Goal: Task Accomplishment & Management: Manage account settings

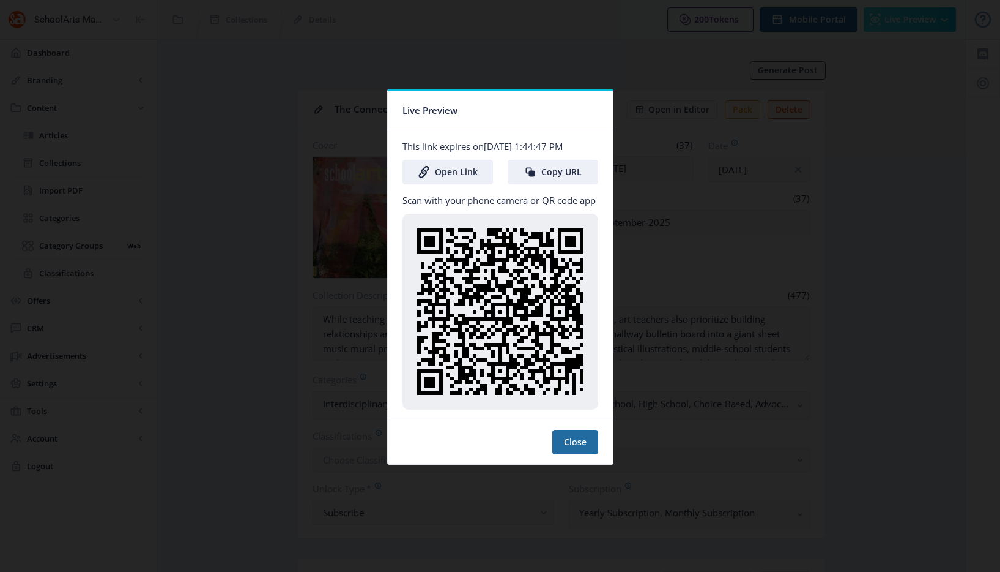
click at [672, 204] on div at bounding box center [500, 286] width 1000 height 572
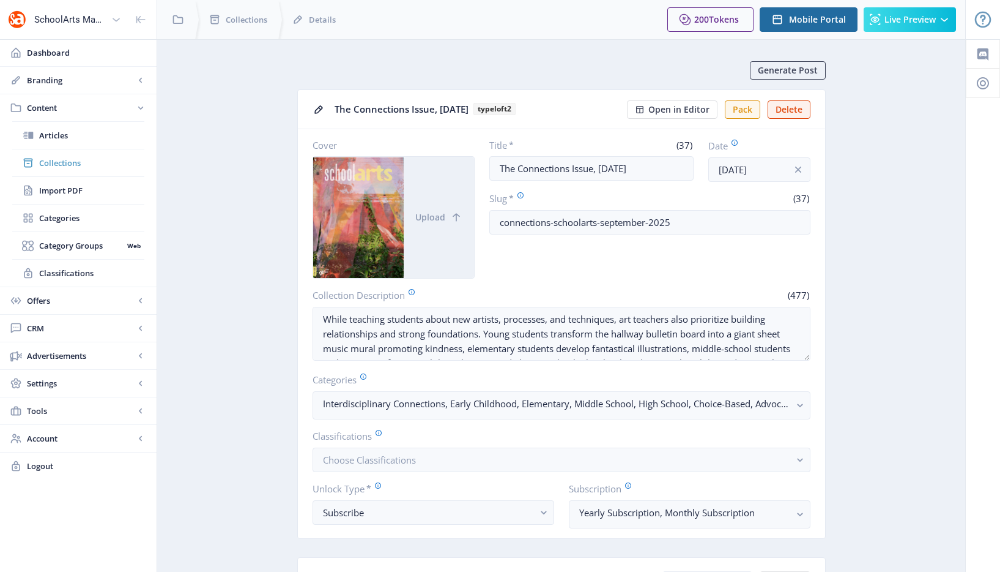
click at [63, 167] on span "Collections" at bounding box center [91, 163] width 105 height 12
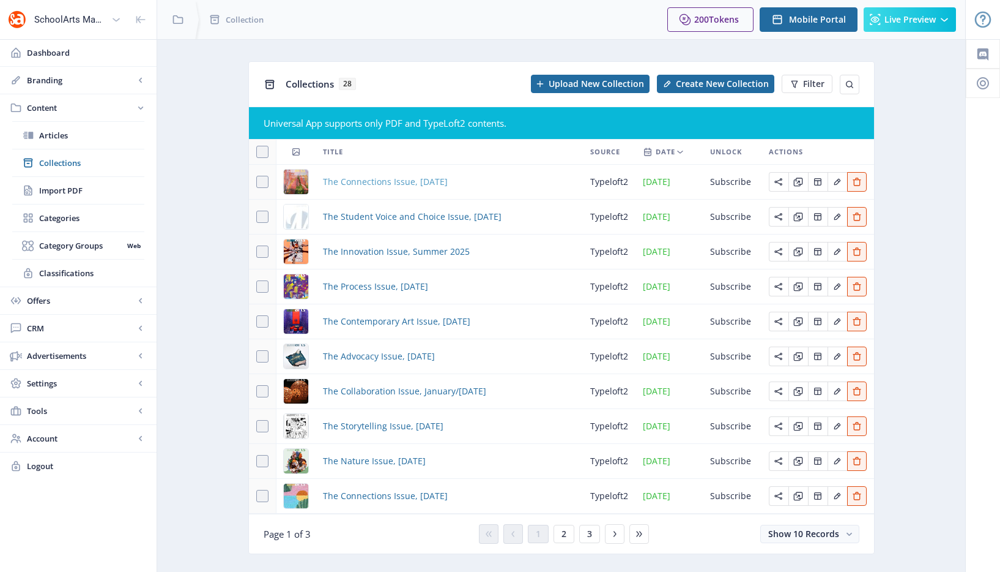
click at [385, 181] on span "The Connections Issue, [DATE]" at bounding box center [385, 181] width 125 height 15
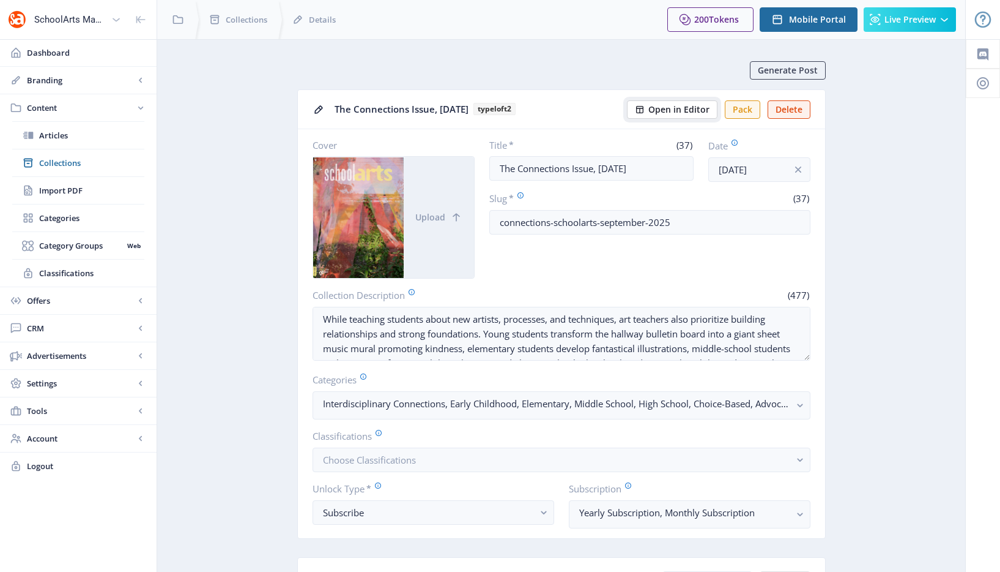
click at [680, 112] on span "Open in Editor" at bounding box center [679, 110] width 61 height 10
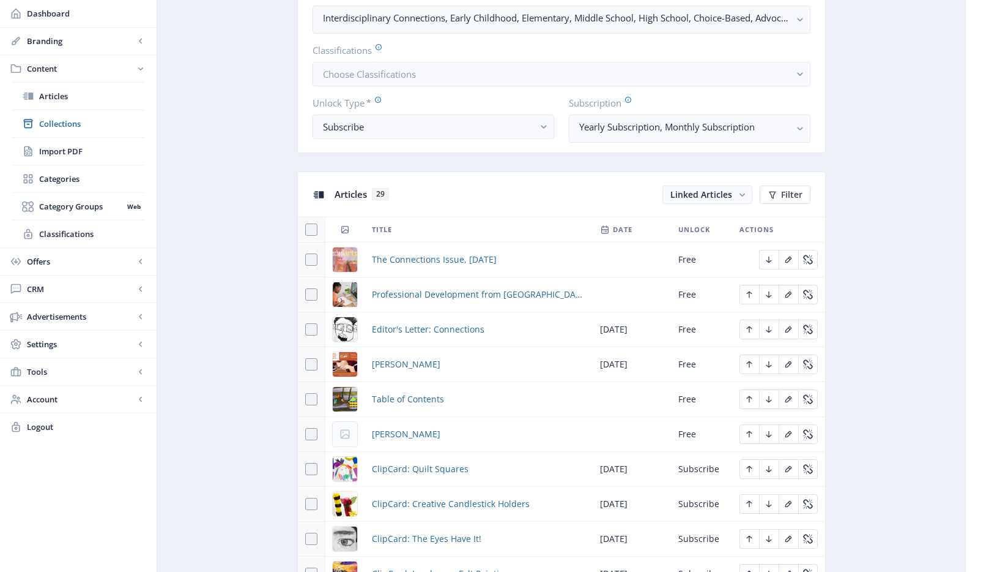
scroll to position [401, 0]
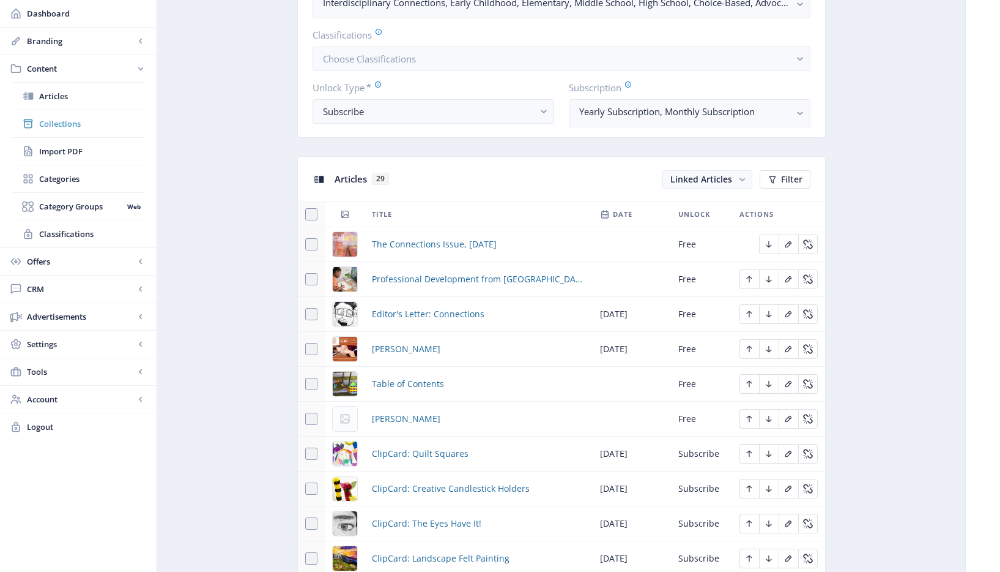
click at [54, 117] on span "Collections" at bounding box center [91, 123] width 105 height 12
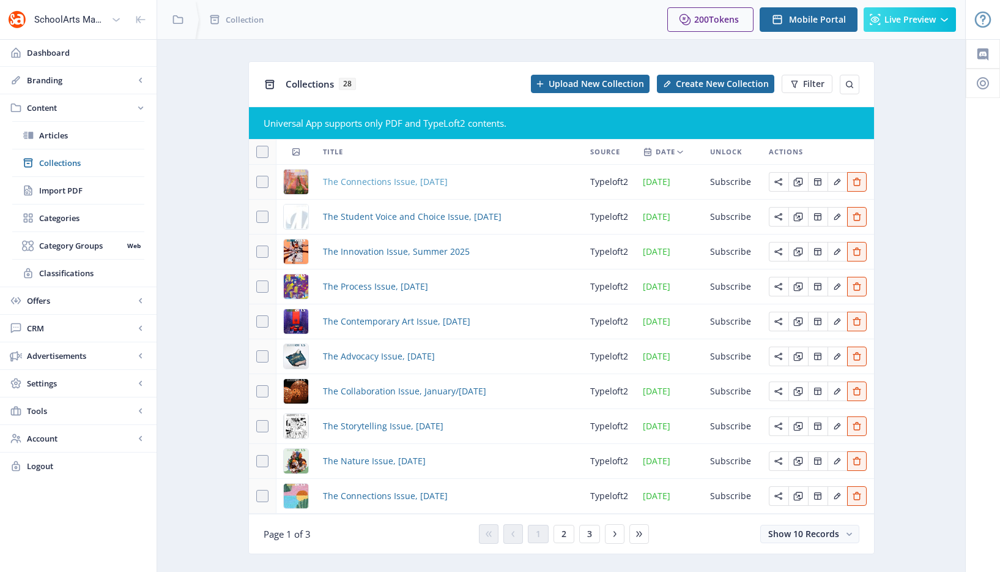
click at [392, 175] on span "The Connections Issue, [DATE]" at bounding box center [385, 181] width 125 height 15
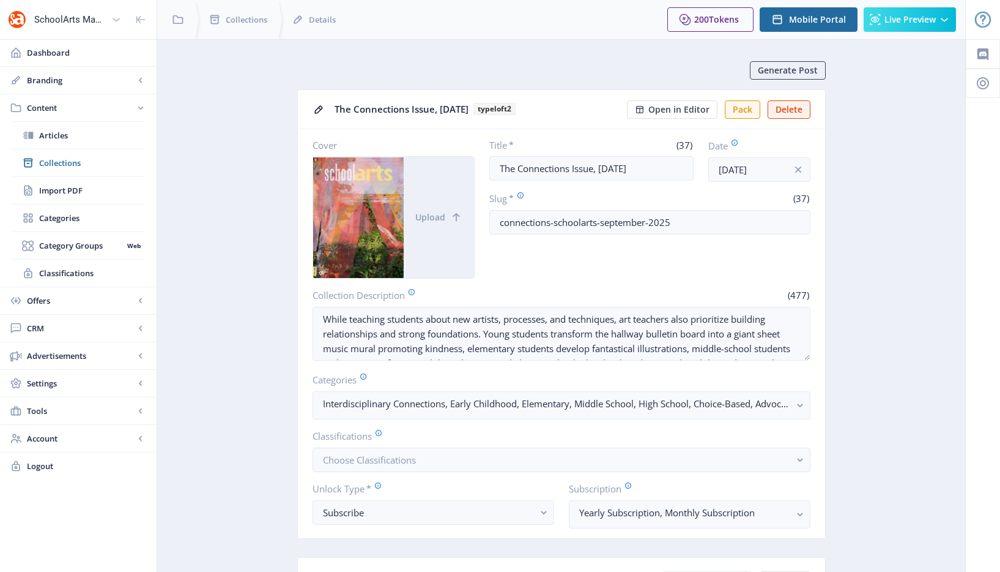
scroll to position [490, 0]
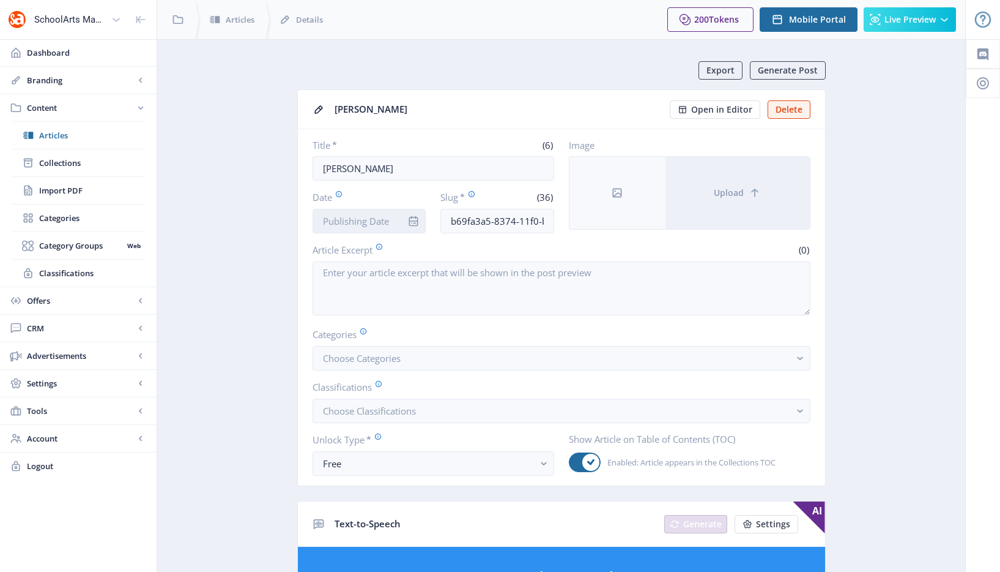
click at [387, 221] on input "Date" at bounding box center [370, 221] width 114 height 24
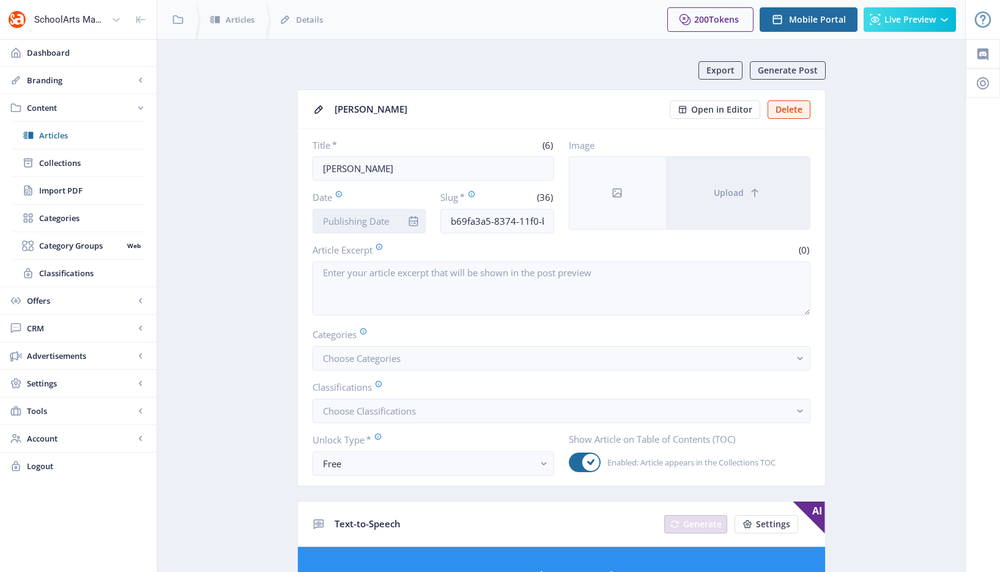
click at [385, 223] on input "Date" at bounding box center [370, 221] width 114 height 24
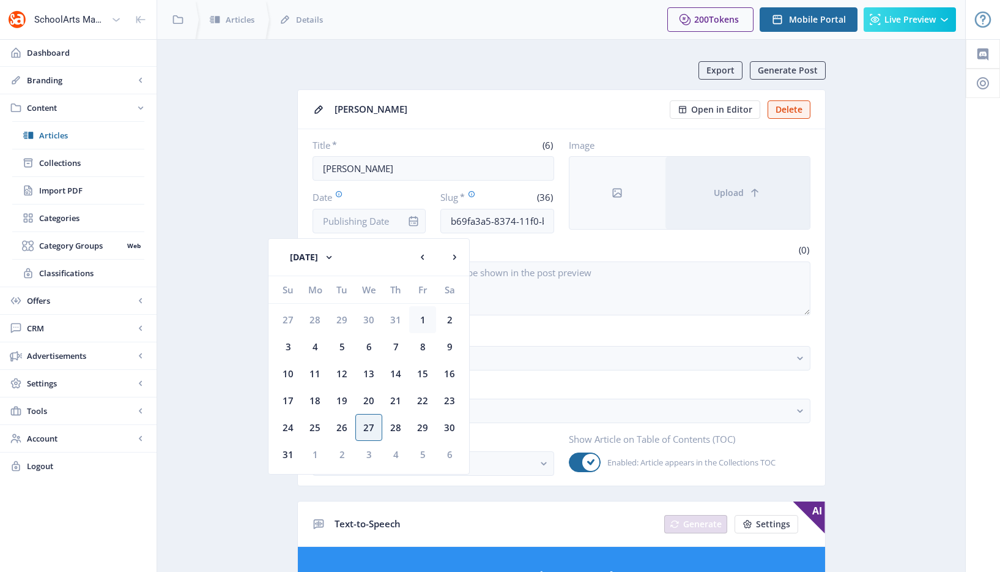
click at [421, 322] on div "1" at bounding box center [422, 319] width 27 height 27
type input "[DATE]"
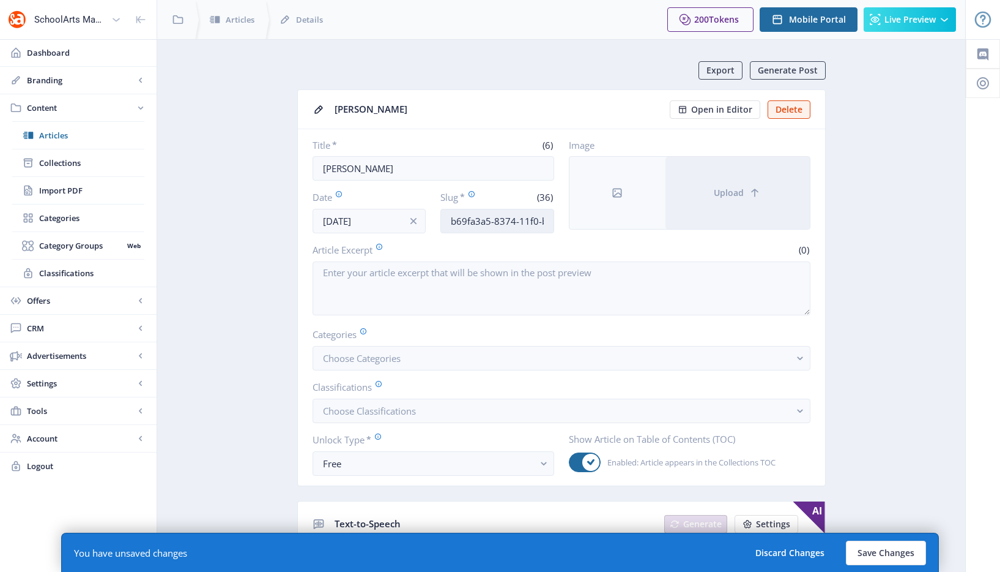
click at [505, 221] on input "b69fa3a5-8374-11f0-bd64-4201ac1fa005" at bounding box center [498, 221] width 114 height 24
paste input "ailey-ceramic-supplies-323"
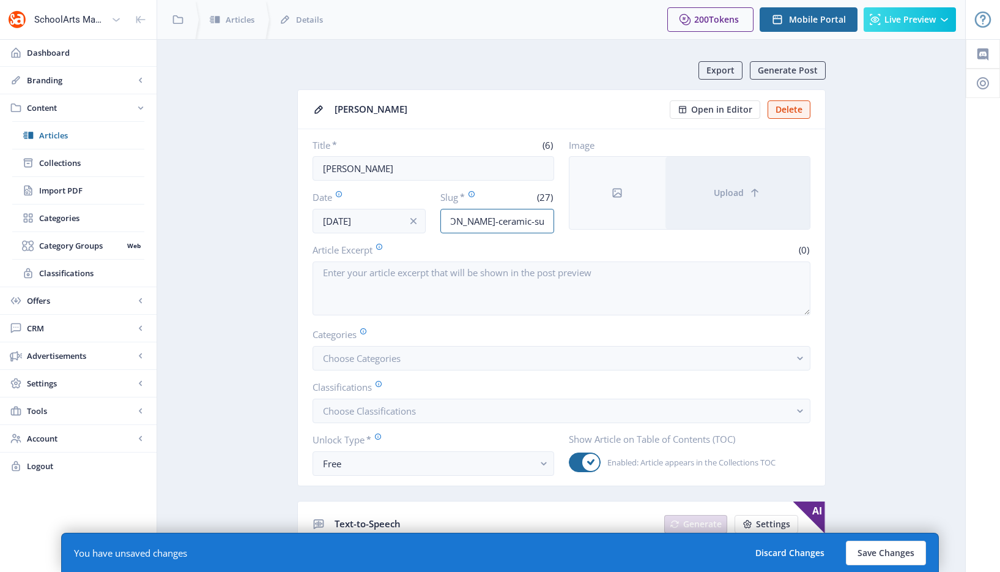
type input "bailey-ceramic-supplies-925"
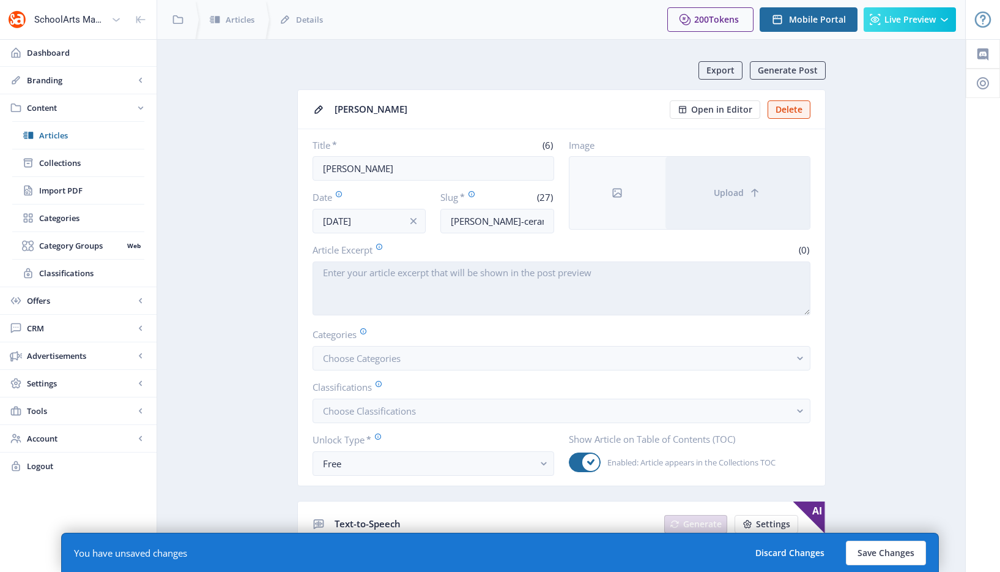
click at [447, 307] on textarea "Article Excerpt" at bounding box center [562, 288] width 498 height 54
paste textarea "Bailey Ceramic Supplies & Pottery Equipment."
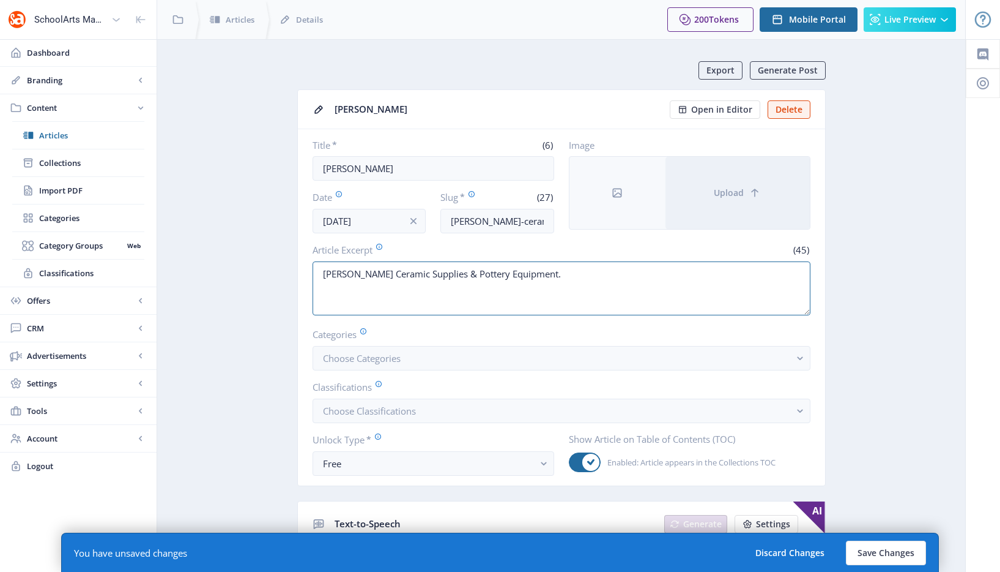
type textarea "Bailey Ceramic Supplies & Pottery Equipment."
click at [375, 356] on span "Choose Categories" at bounding box center [362, 358] width 78 height 12
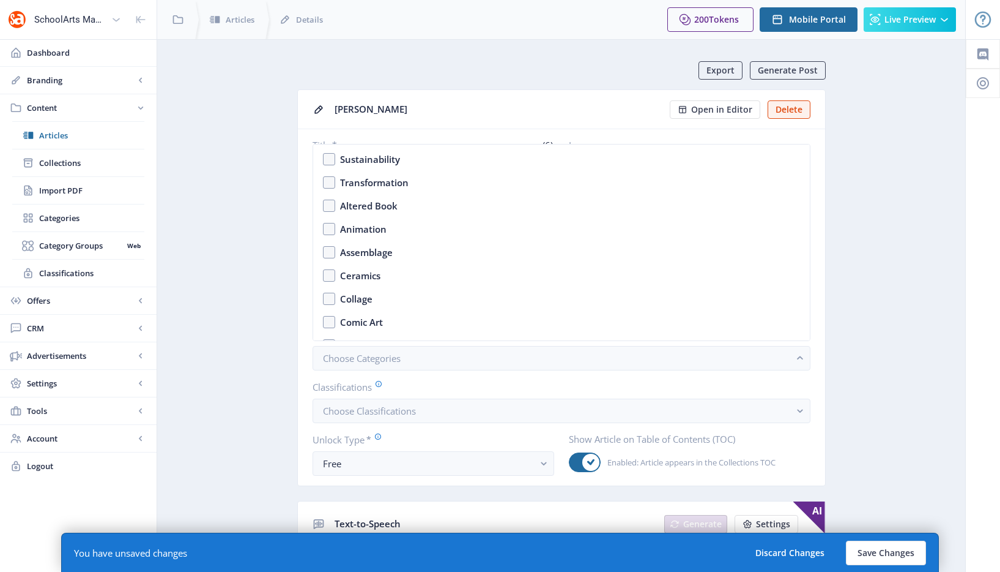
scroll to position [1913, 0]
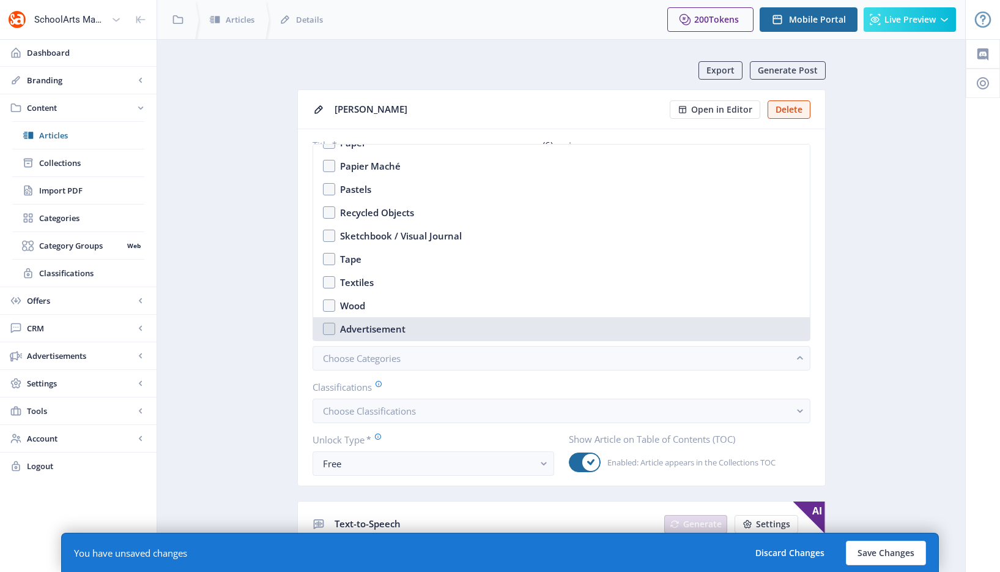
click at [363, 330] on div "Advertisement" at bounding box center [372, 328] width 65 height 15
checkbox input "true"
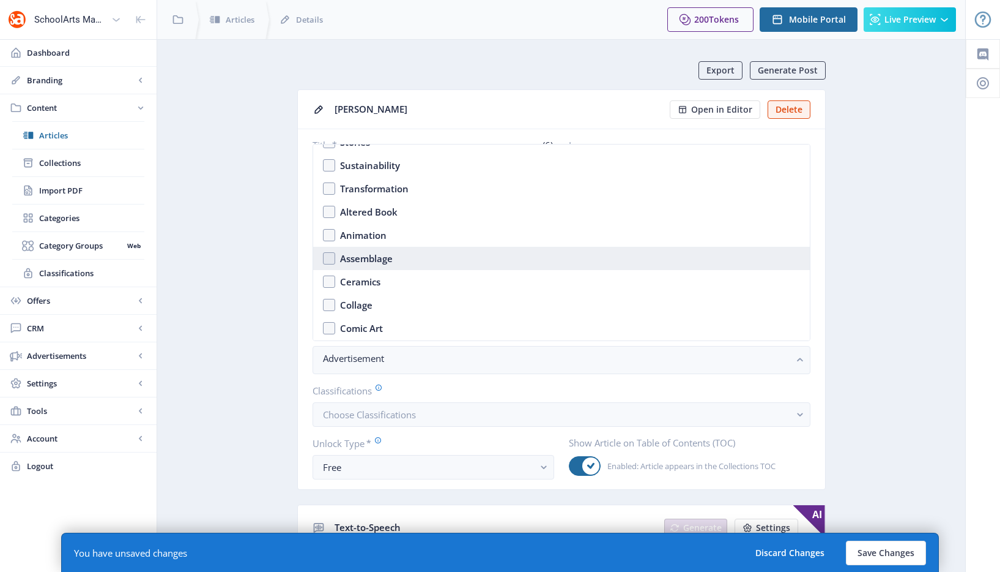
scroll to position [1019, 0]
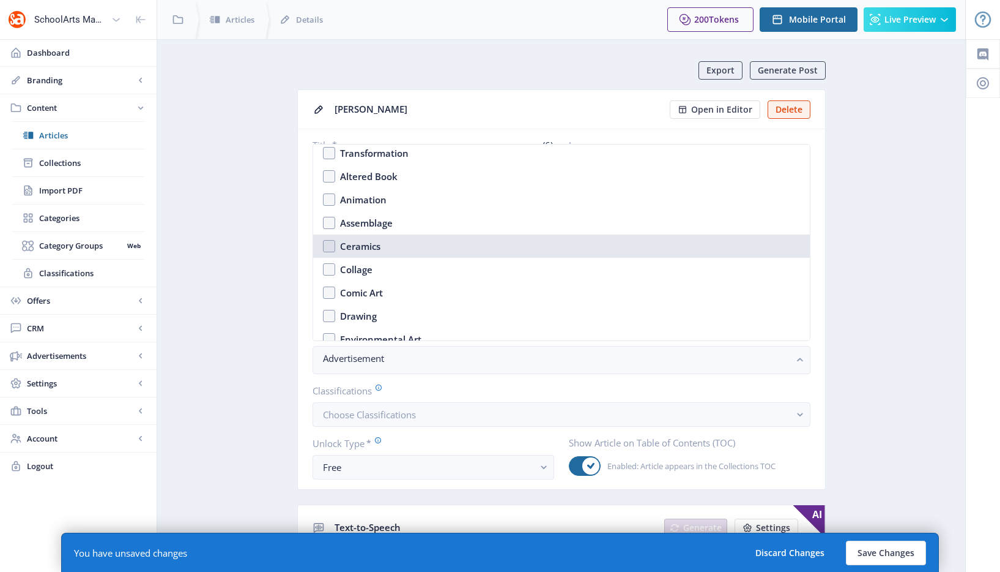
click at [368, 239] on div "Ceramics" at bounding box center [360, 246] width 40 height 15
checkbox input "true"
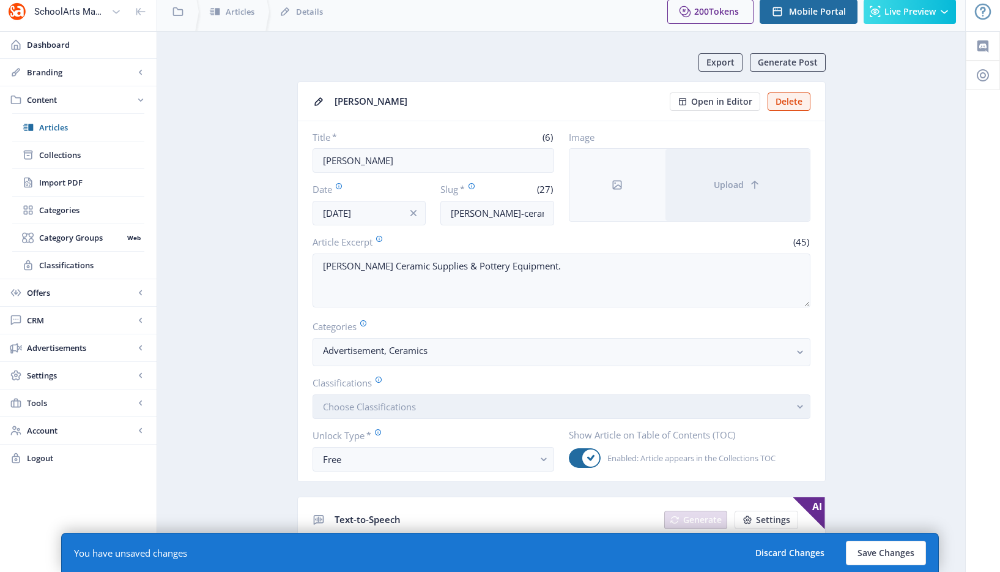
scroll to position [16, 0]
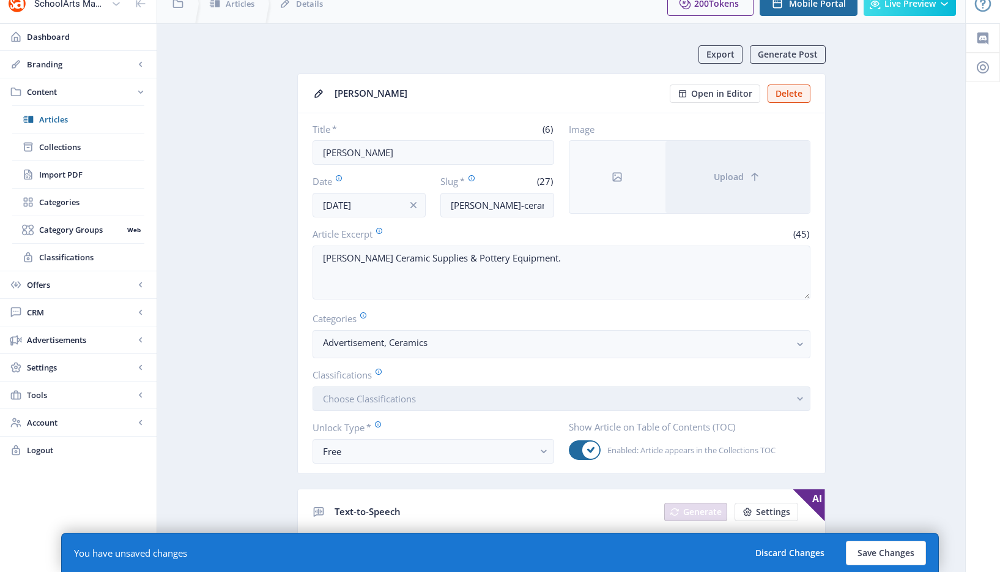
click at [396, 401] on span "Choose Classifications" at bounding box center [369, 398] width 93 height 12
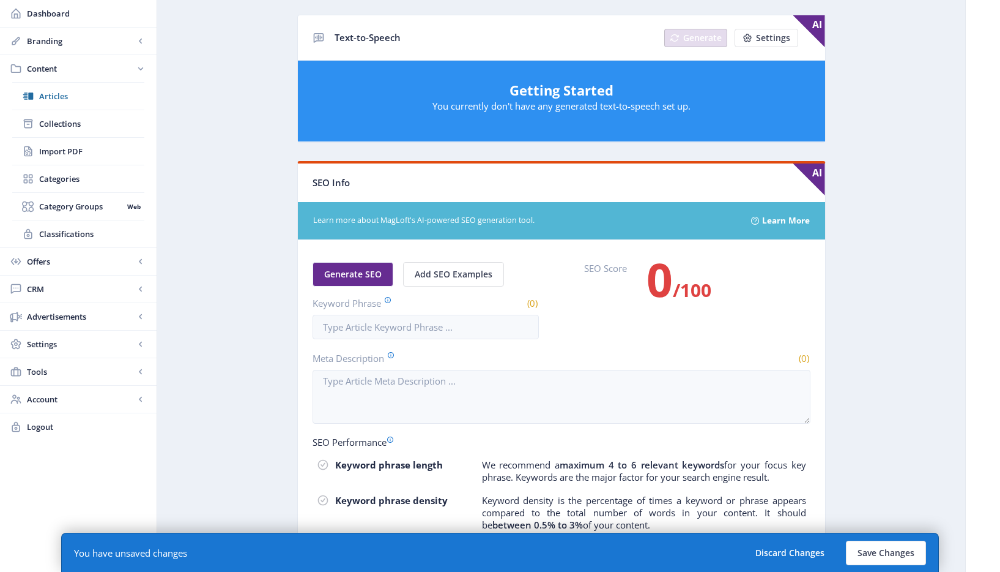
scroll to position [679, 0]
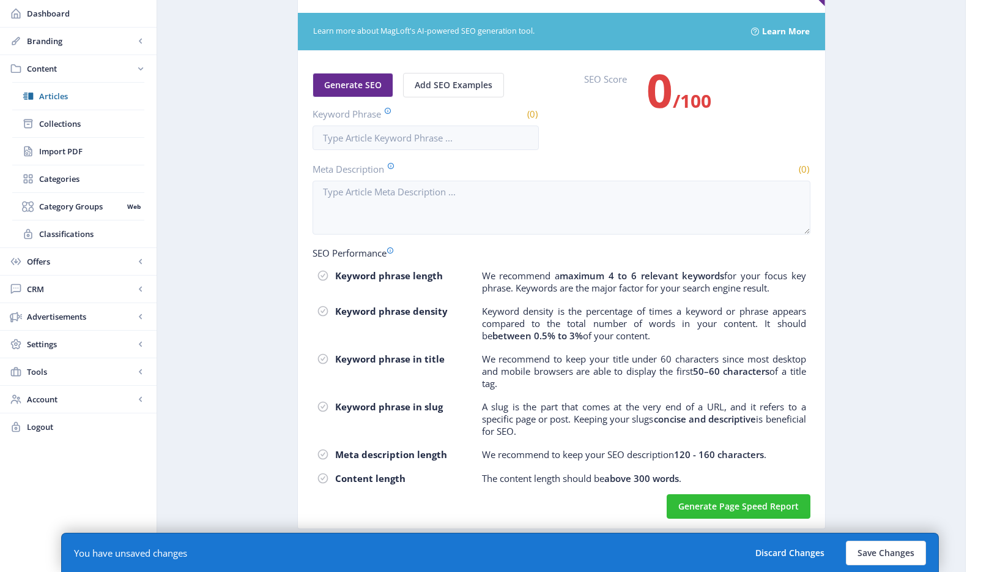
click at [413, 158] on nb-card-body "Generate SEO Add SEO Examples Keyword Phrase (0) SEO Score 0 /100 Meta Descript…" at bounding box center [561, 289] width 527 height 477
click at [413, 138] on input "Keyword Phrase" at bounding box center [426, 137] width 226 height 24
paste input "bailey ceramic supplies"
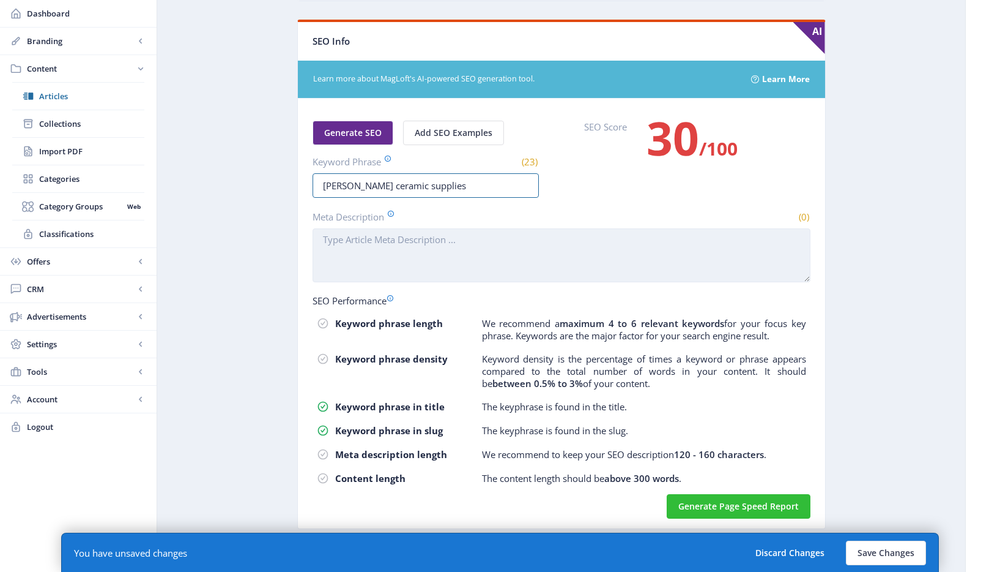
type input "bailey ceramic supplies"
click at [450, 242] on textarea "Meta Description" at bounding box center [562, 255] width 498 height 54
click at [422, 281] on textarea "Meta Description" at bounding box center [562, 255] width 498 height 54
paste textarea "Discover the best in Bailey ceramic supplies. Explore our extensive range of hi…"
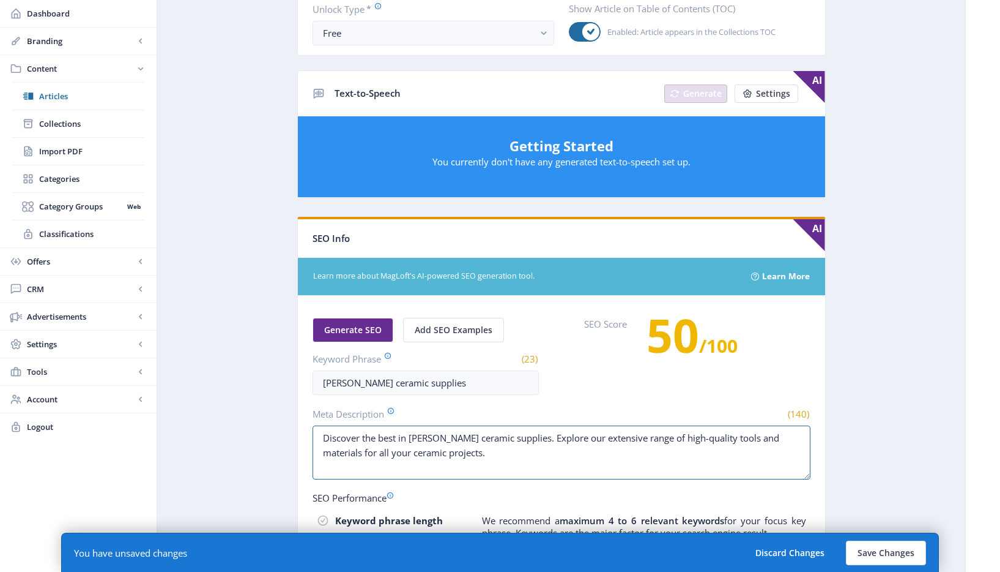
scroll to position [0, 0]
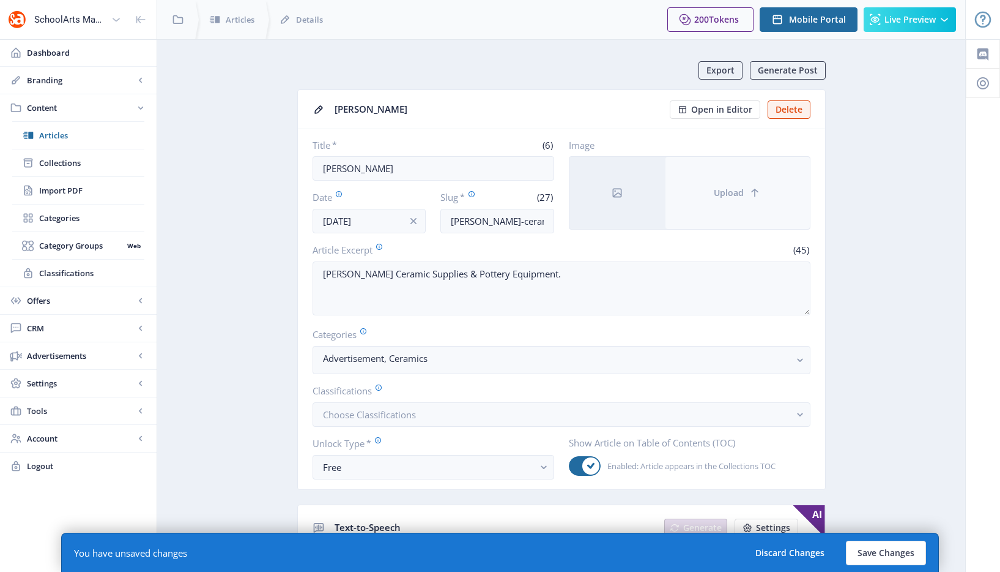
type textarea "Discover the best in Bailey ceramic supplies. Explore our extensive range of hi…"
click at [747, 193] on button "Upload" at bounding box center [738, 193] width 144 height 72
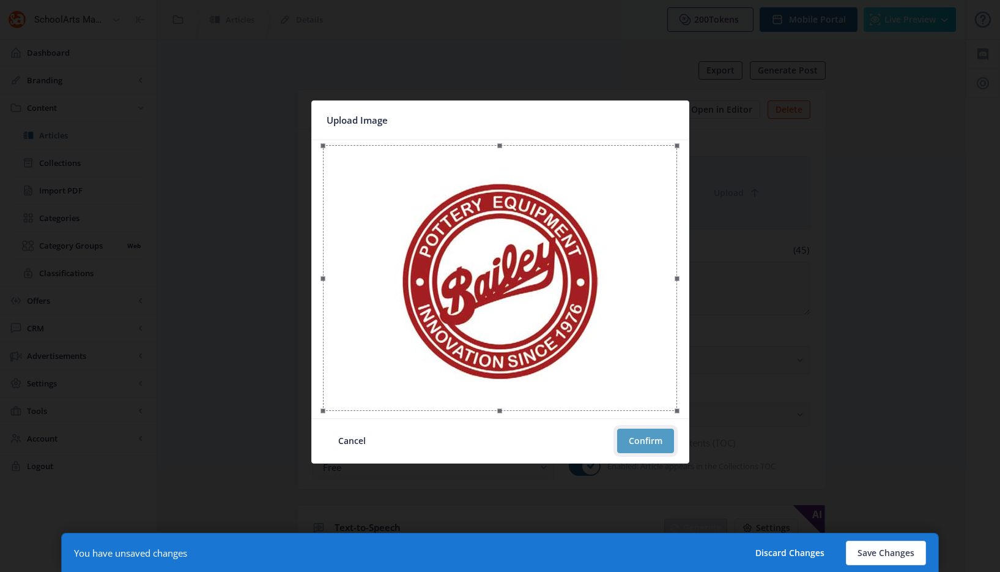
click at [642, 447] on button "Confirm" at bounding box center [645, 440] width 57 height 24
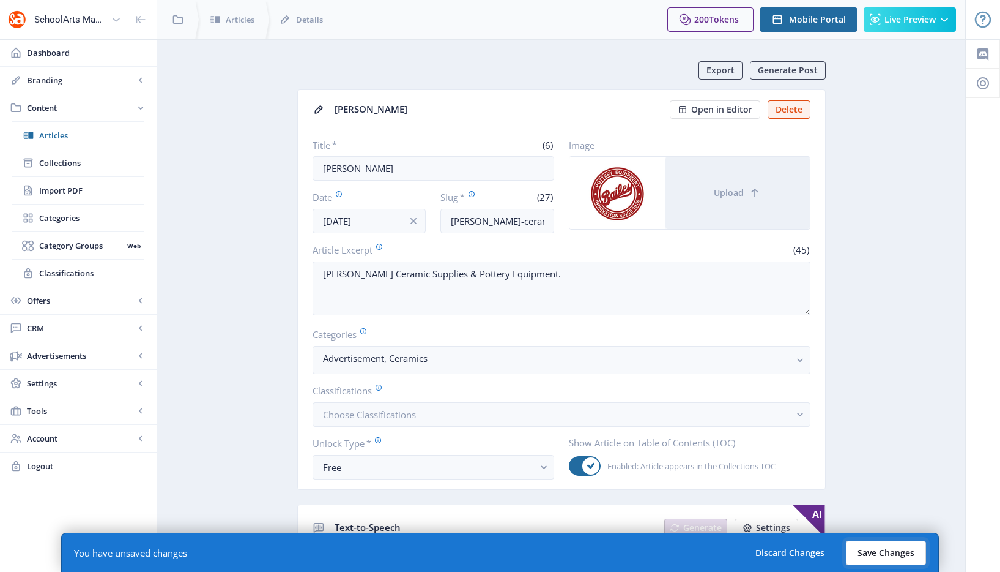
click at [895, 556] on button "Save Changes" at bounding box center [886, 552] width 80 height 24
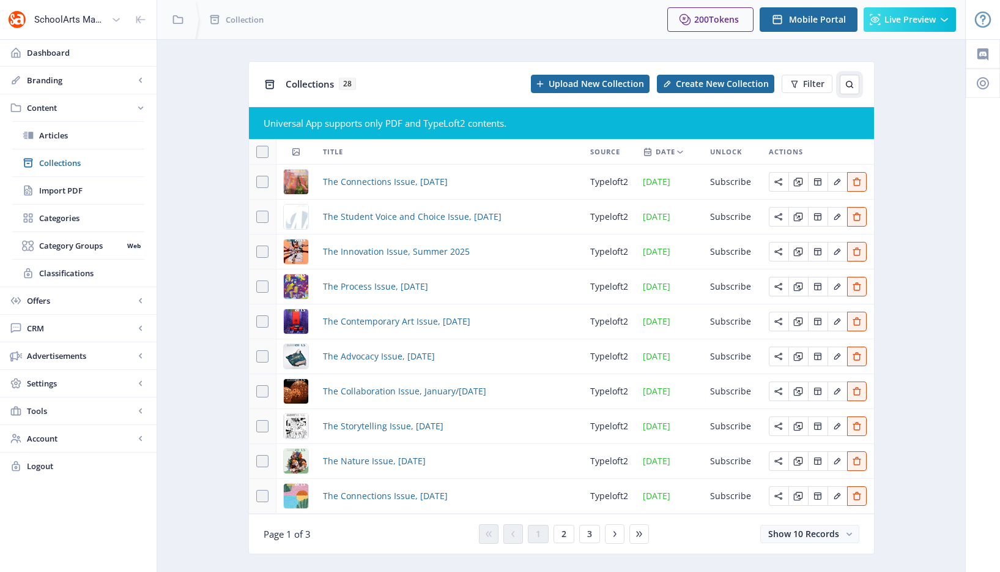
click at [847, 85] on icon at bounding box center [850, 85] width 10 height 10
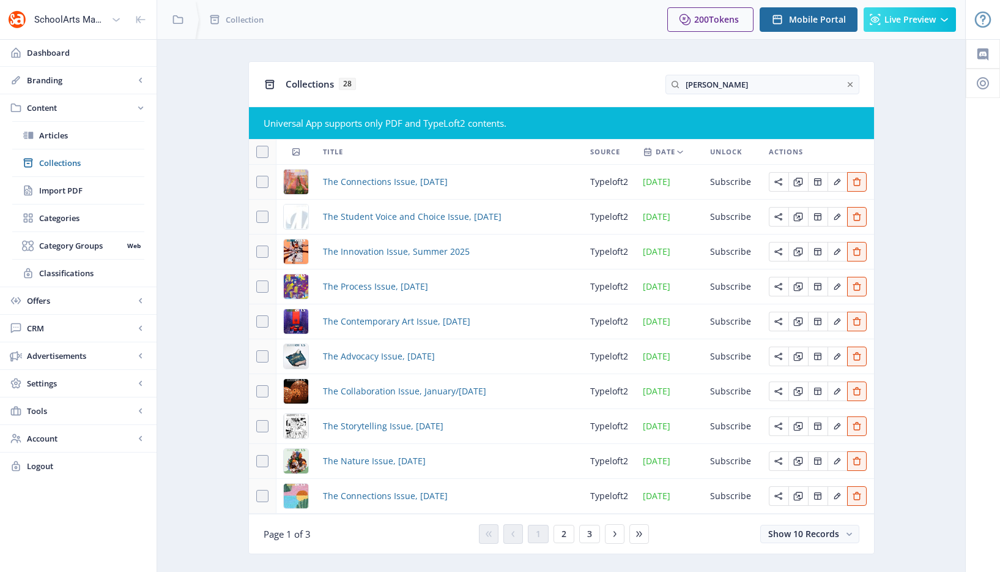
type input "bailey"
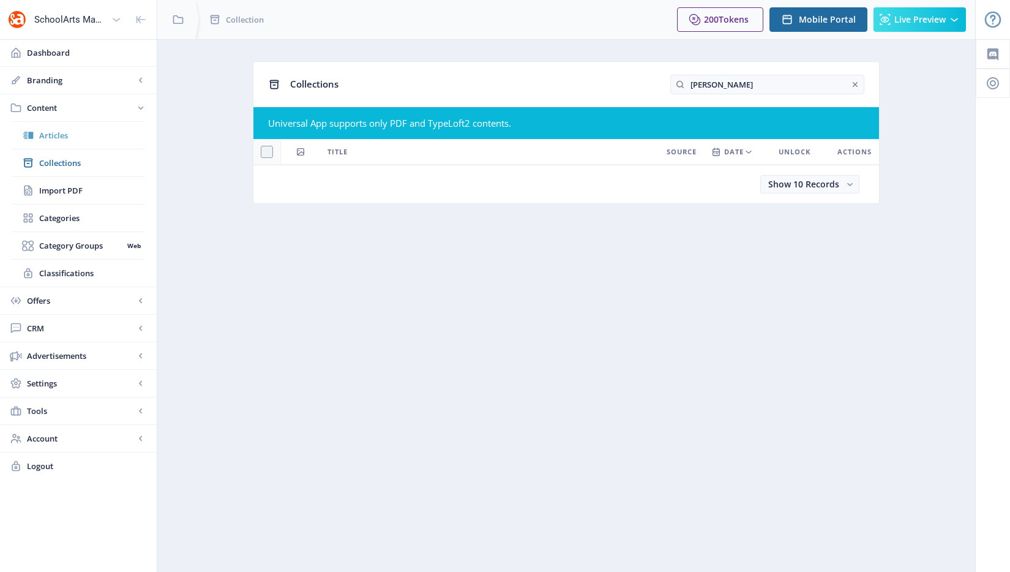
click at [92, 145] on link "Articles" at bounding box center [78, 135] width 132 height 27
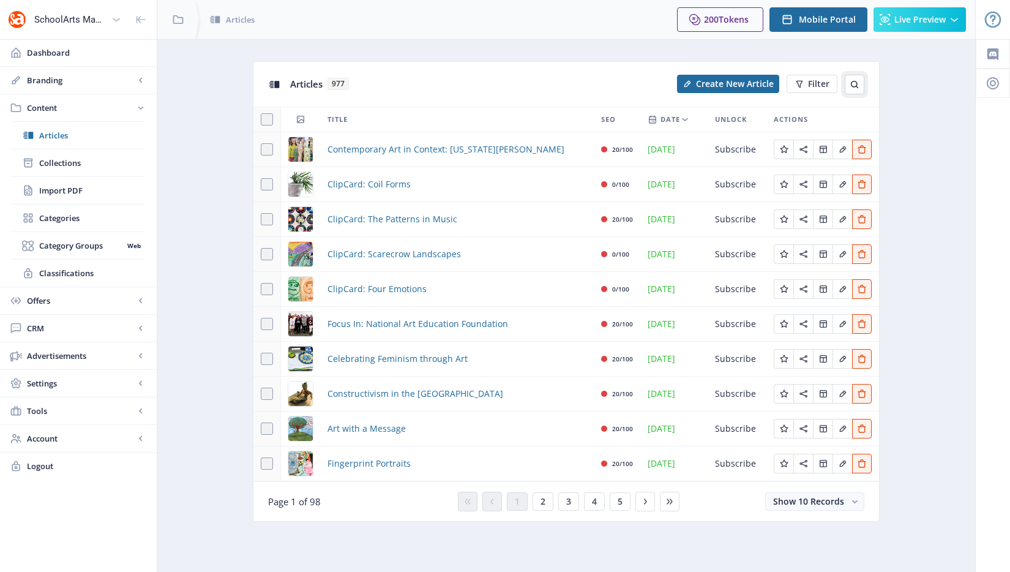
click at [850, 82] on icon at bounding box center [854, 85] width 10 height 10
type input "bailey"
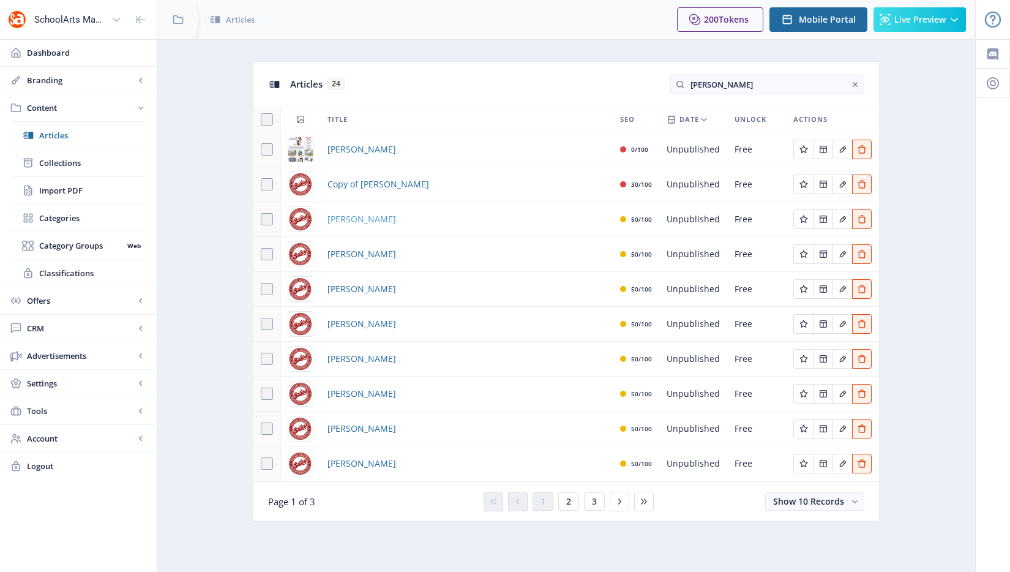
click at [348, 225] on span "Bailey" at bounding box center [361, 219] width 69 height 15
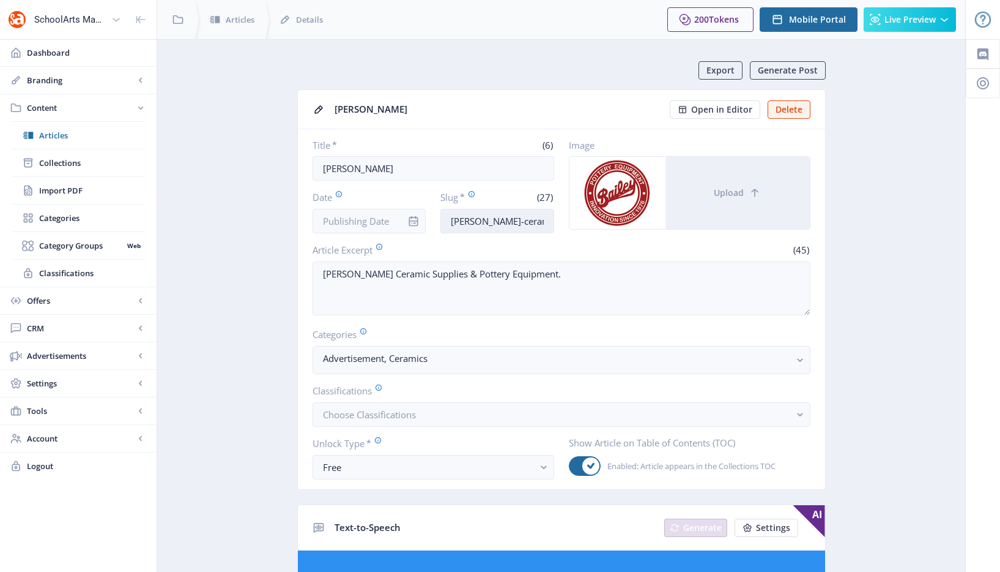
click at [475, 222] on input "bailey-ceramic-supplies-323" at bounding box center [498, 221] width 114 height 24
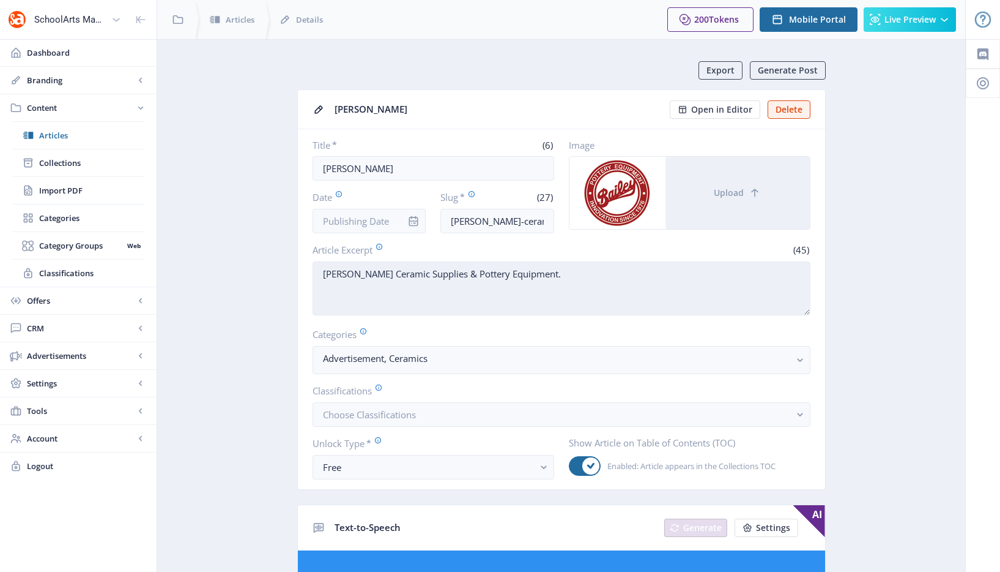
click at [495, 283] on textarea "Bailey Ceramic Supplies & Pottery Equipment." at bounding box center [562, 288] width 498 height 54
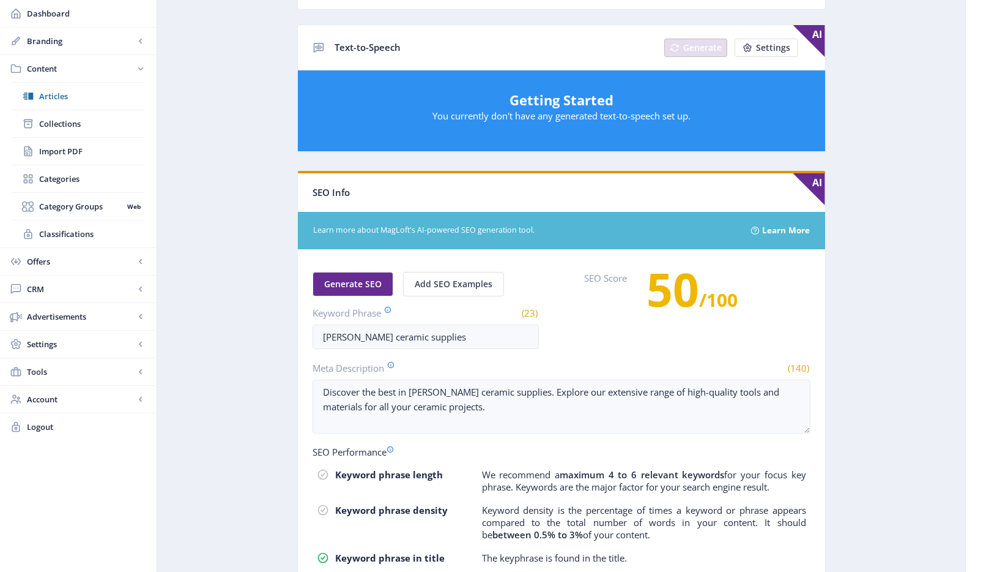
scroll to position [630, 0]
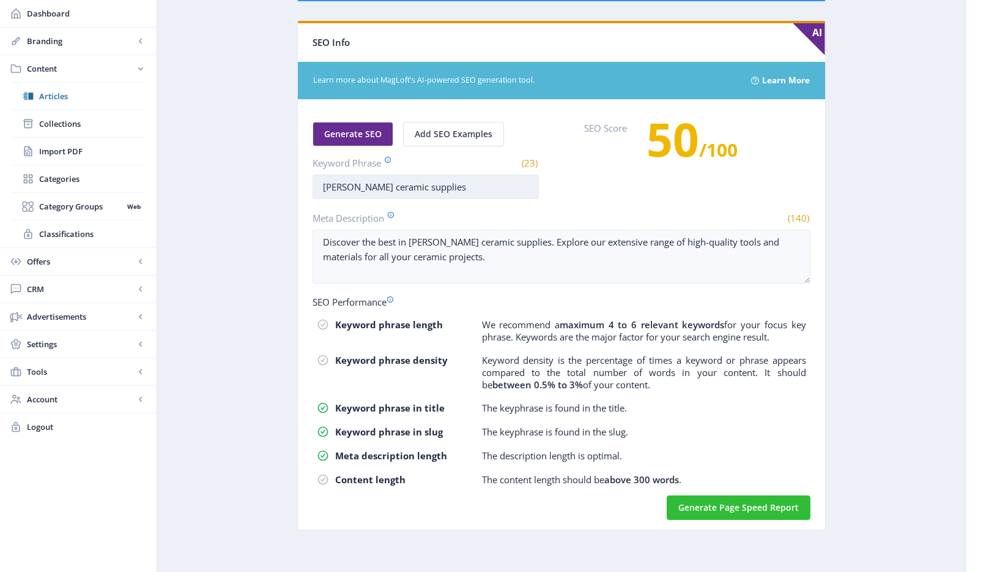
click at [434, 191] on input "bailey ceramic supplies" at bounding box center [426, 186] width 226 height 24
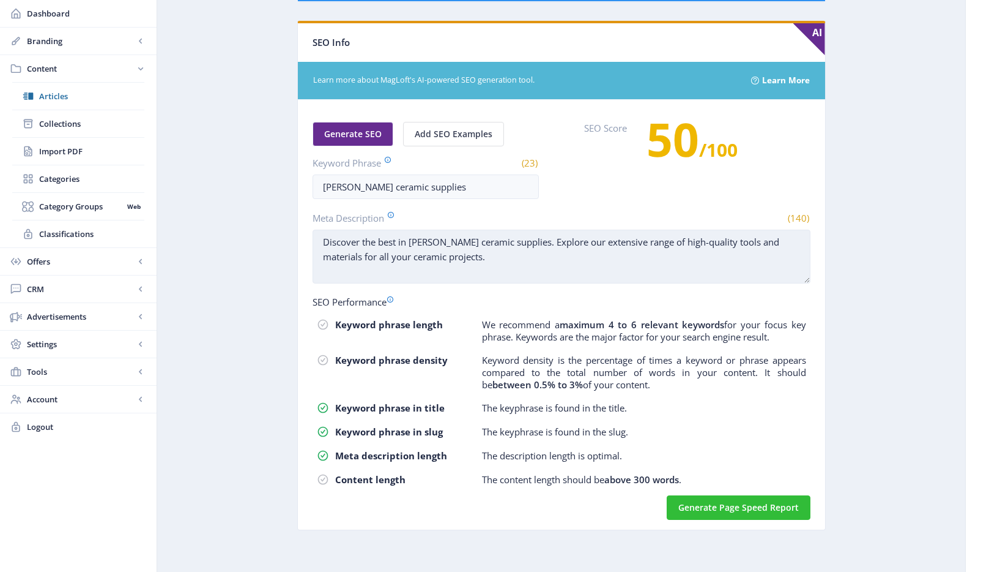
click at [493, 239] on textarea "Discover the best in Bailey ceramic supplies. Explore our extensive range of hi…" at bounding box center [562, 256] width 498 height 54
